Goal: Find contact information: Find contact information

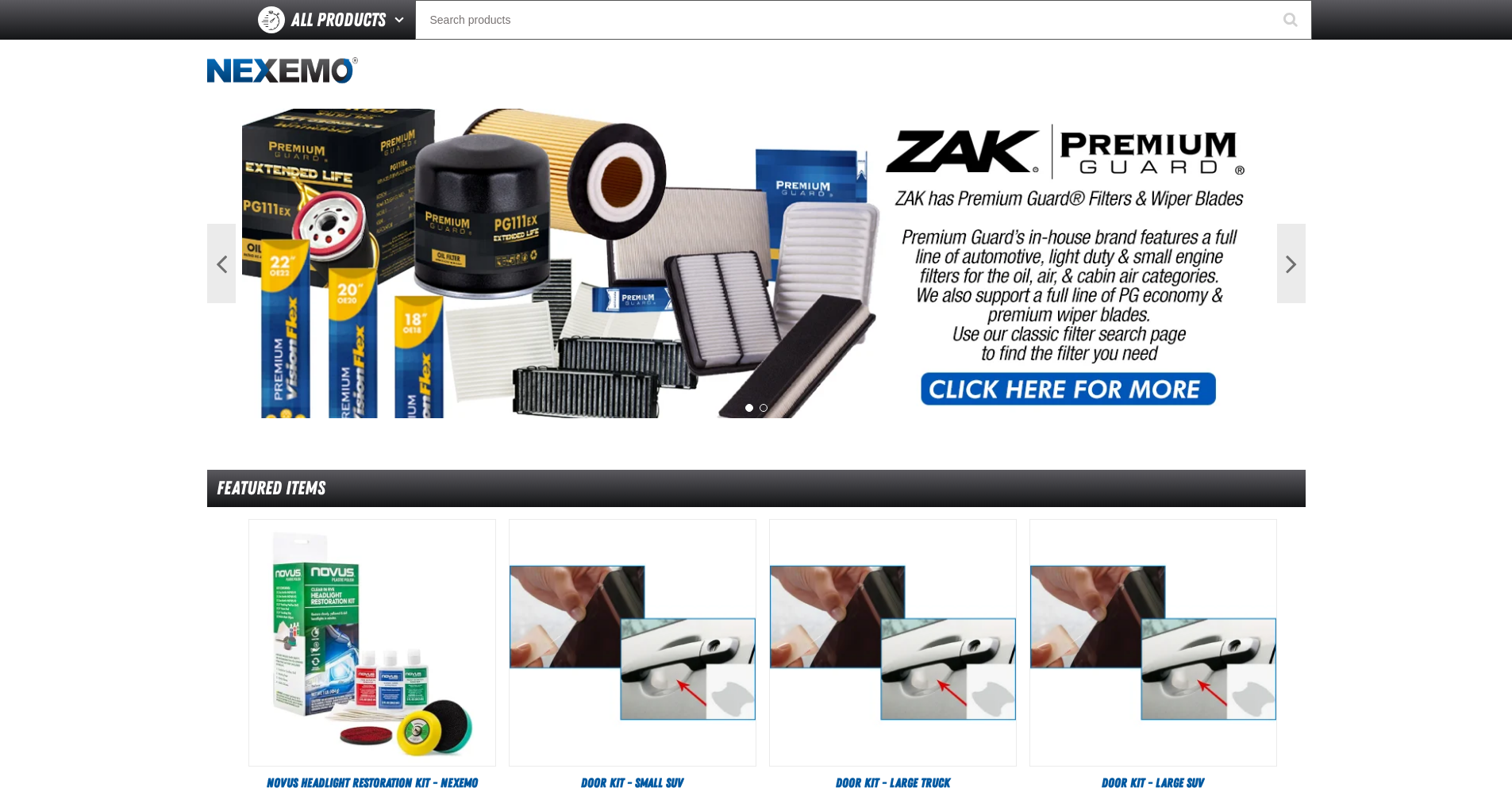
scroll to position [750, 0]
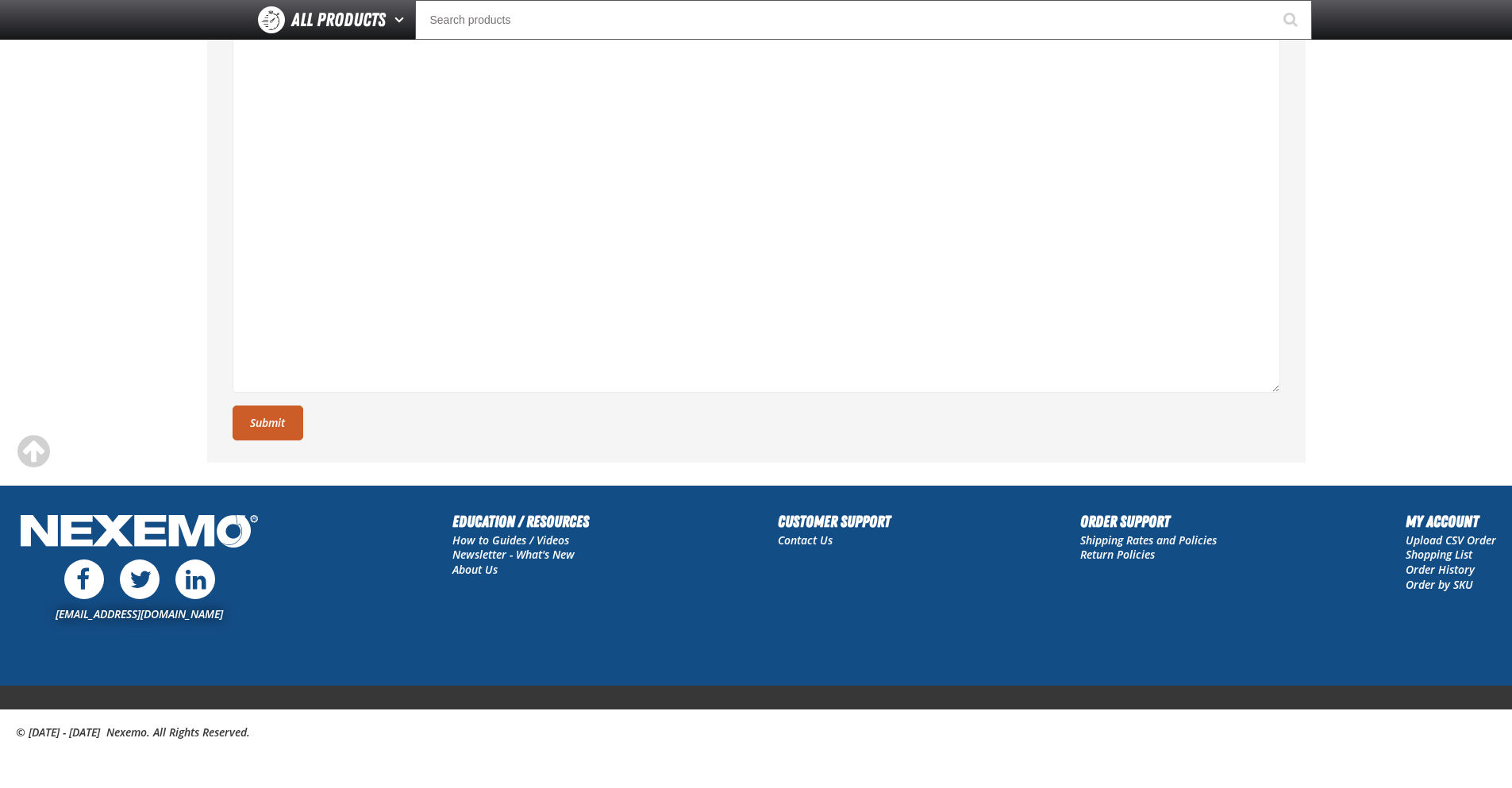
scroll to position [477, 0]
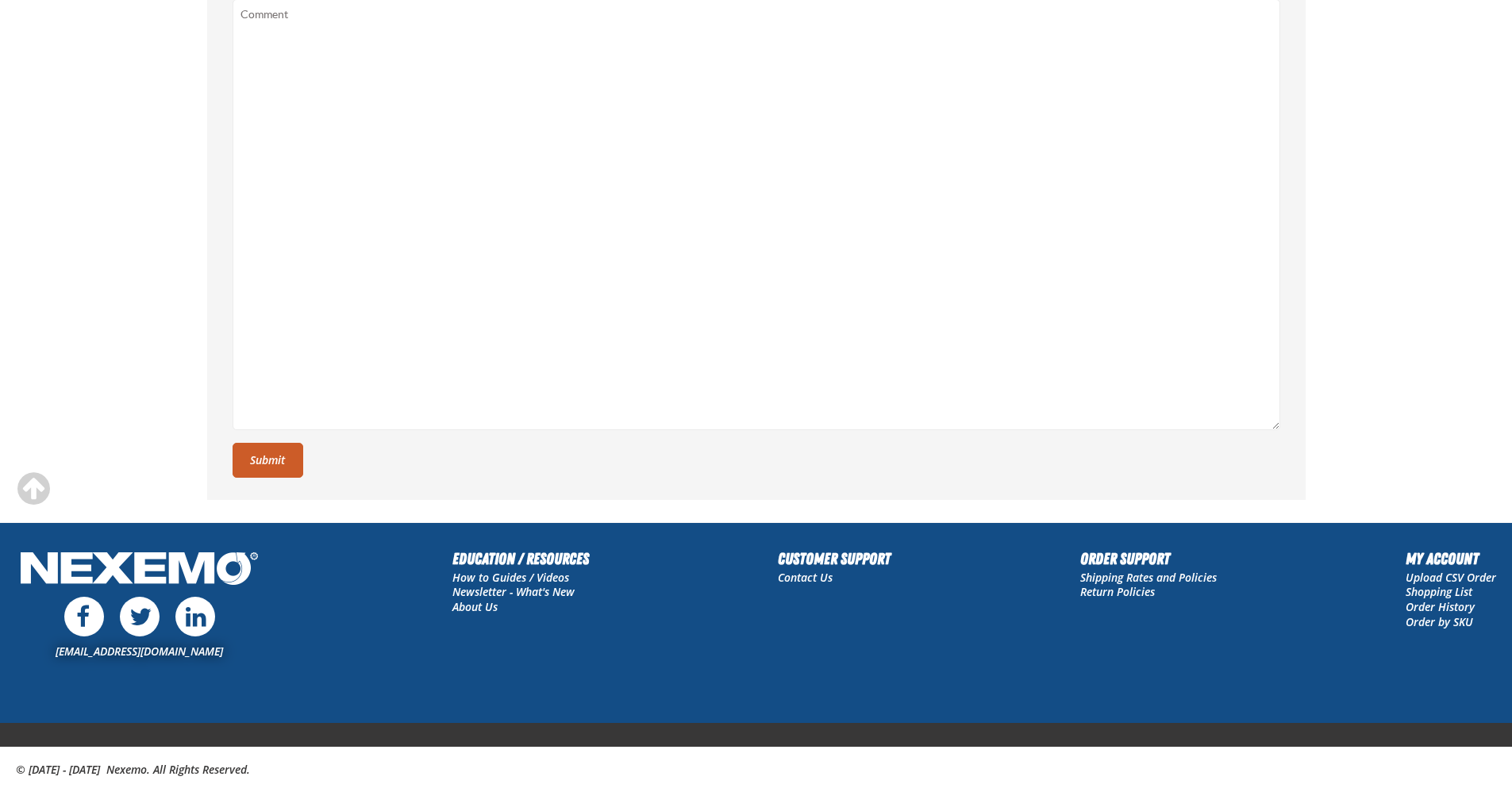
scroll to position [517, 0]
